Goal: Task Accomplishment & Management: Use online tool/utility

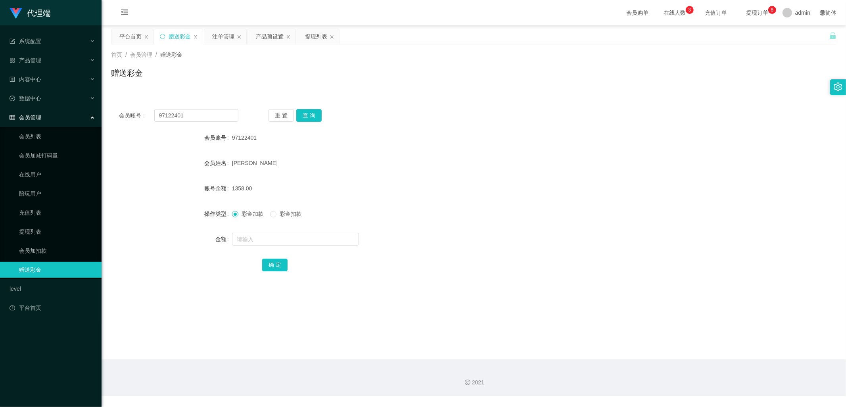
click at [149, 110] on div "会员账号： 97122401" at bounding box center [178, 115] width 119 height 13
click at [203, 117] on input "97122401" at bounding box center [196, 115] width 84 height 13
drag, startPoint x: 199, startPoint y: 117, endPoint x: 157, endPoint y: 113, distance: 41.8
click at [157, 113] on input "97122401" at bounding box center [196, 115] width 84 height 13
click at [191, 114] on input "97122401" at bounding box center [196, 115] width 84 height 13
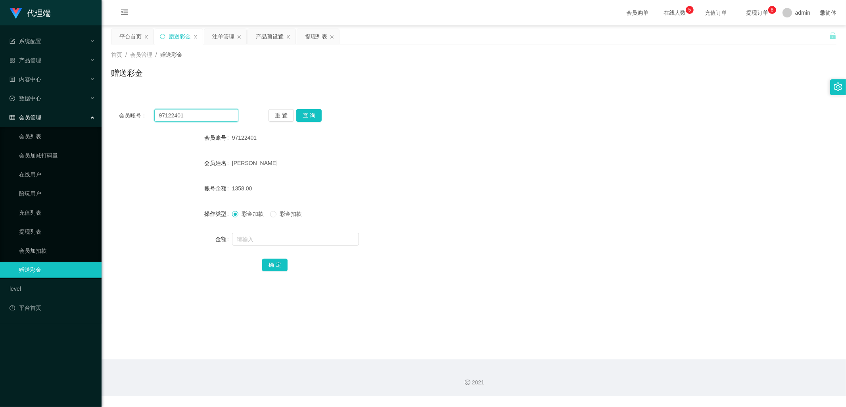
drag, startPoint x: 191, startPoint y: 114, endPoint x: 149, endPoint y: 113, distance: 41.7
click at [149, 113] on div "会员账号： 97122401" at bounding box center [178, 115] width 119 height 13
paste input "jessgg"
click at [314, 114] on button "查 询" at bounding box center [308, 115] width 25 height 13
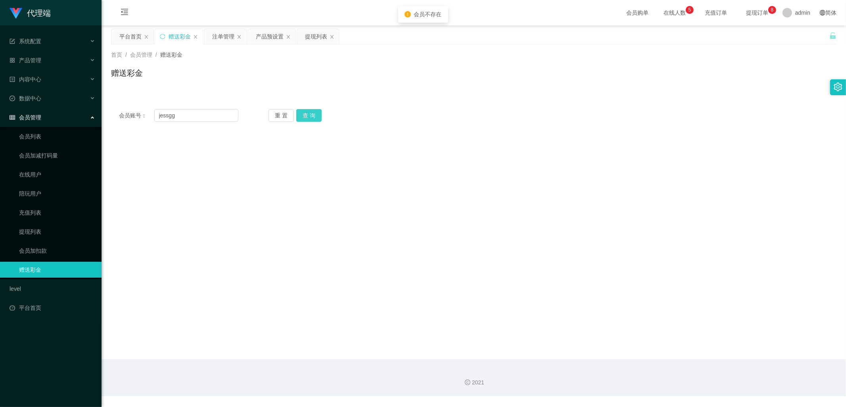
click at [314, 114] on button "查 询" at bounding box center [308, 115] width 25 height 13
click at [191, 114] on input "jessgg" at bounding box center [196, 115] width 84 height 13
type input "jessqq"
click at [308, 111] on button "查 询" at bounding box center [308, 115] width 25 height 13
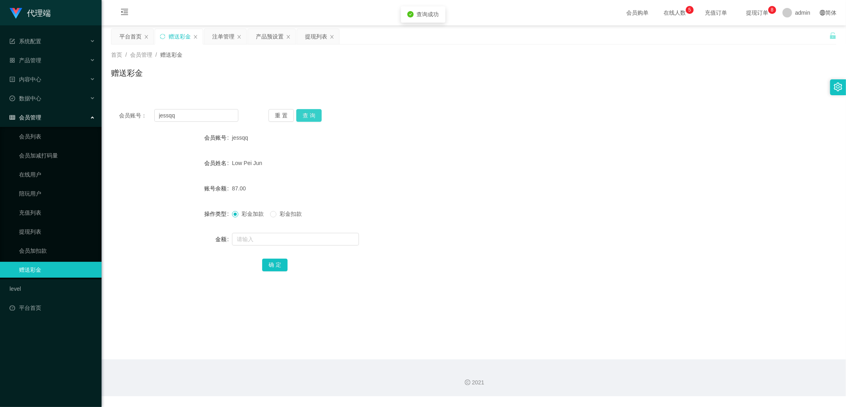
click at [303, 113] on button "查 询" at bounding box center [308, 115] width 25 height 13
click at [303, 113] on button "查 询" at bounding box center [313, 115] width 34 height 13
click at [259, 240] on input "text" at bounding box center [295, 239] width 127 height 13
type input "888"
click at [278, 264] on button "确 定" at bounding box center [274, 265] width 25 height 13
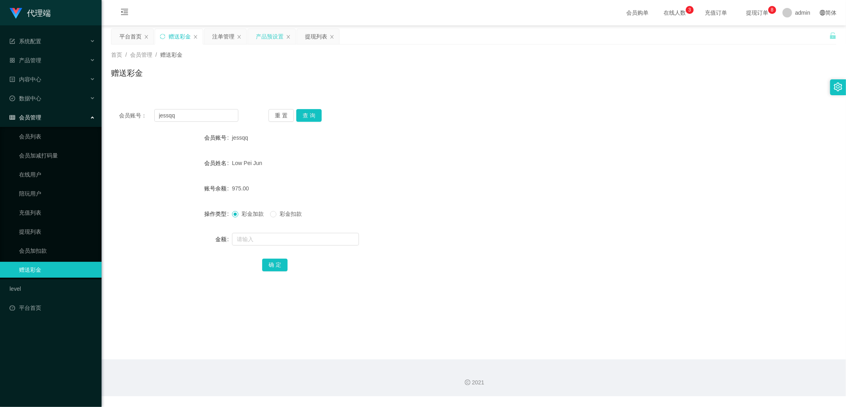
click at [267, 36] on div "产品预设置" at bounding box center [270, 36] width 28 height 15
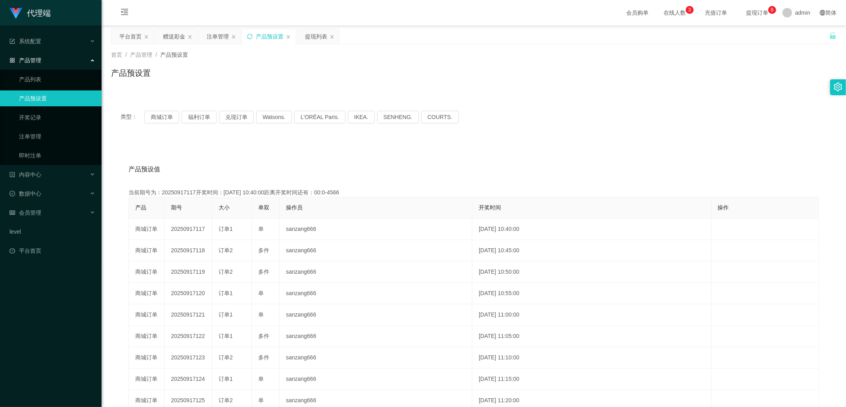
click at [251, 37] on icon "图标: sync" at bounding box center [250, 37] width 6 height 6
click at [182, 31] on div "赠送彩金" at bounding box center [174, 36] width 22 height 15
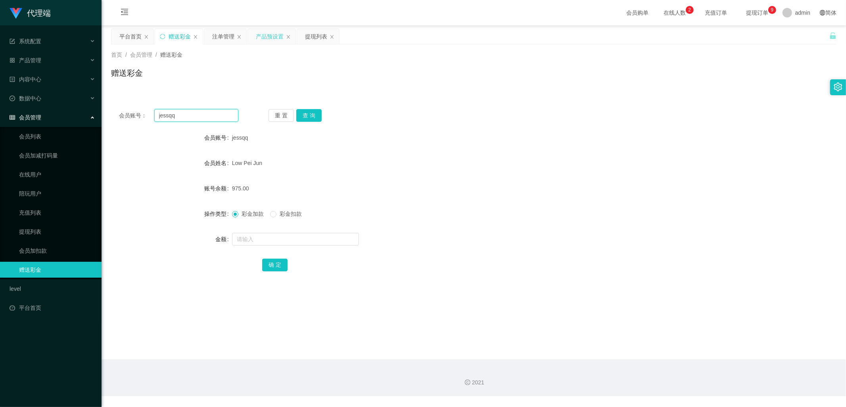
drag, startPoint x: 185, startPoint y: 116, endPoint x: 148, endPoint y: 120, distance: 37.5
click at [148, 120] on div "会员账号： [PERSON_NAME]" at bounding box center [178, 115] width 119 height 13
click at [223, 33] on div "注单管理" at bounding box center [223, 36] width 22 height 15
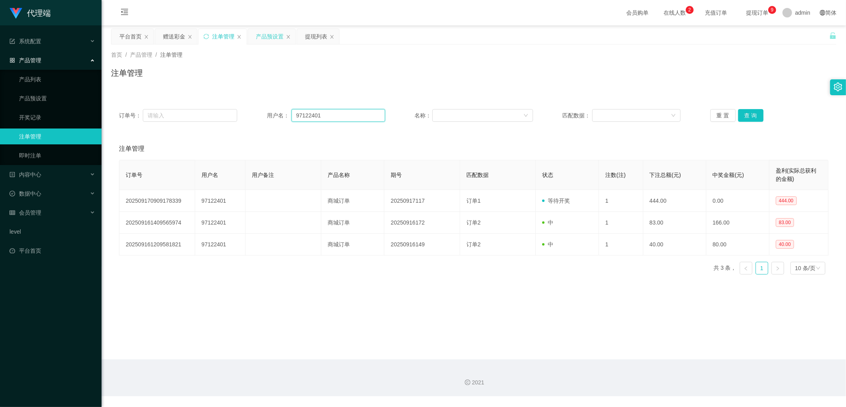
drag, startPoint x: 330, startPoint y: 116, endPoint x: 269, endPoint y: 114, distance: 61.1
click at [269, 114] on div "用户名： 97122401" at bounding box center [326, 115] width 118 height 13
paste input "jessqq"
type input "jessqq"
click at [746, 115] on button "查 询" at bounding box center [750, 115] width 25 height 13
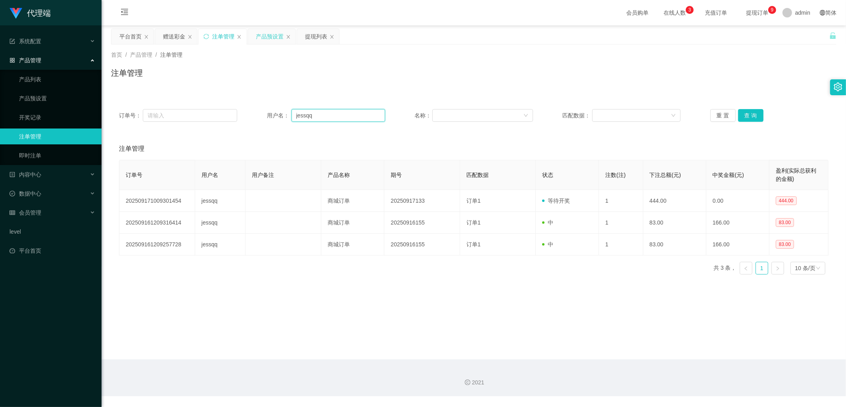
drag, startPoint x: 324, startPoint y: 117, endPoint x: 370, endPoint y: 89, distance: 53.7
click at [291, 117] on input "jessqq" at bounding box center [338, 115] width 94 height 13
click at [179, 36] on div "赠送彩金" at bounding box center [174, 36] width 22 height 15
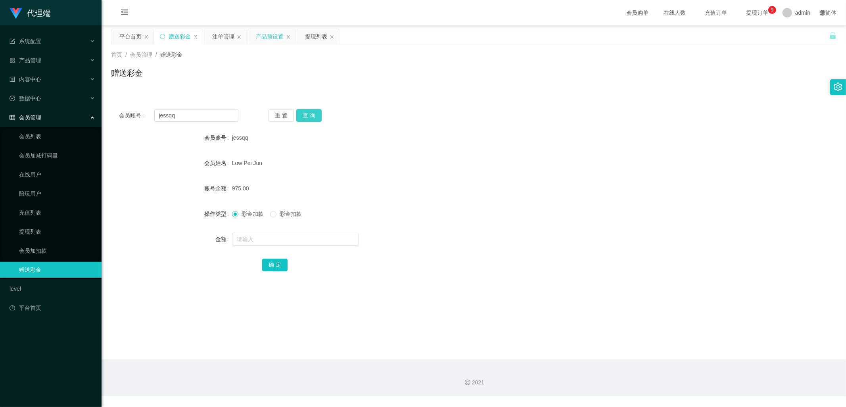
click at [310, 114] on button "查 询" at bounding box center [308, 115] width 25 height 13
